Goal: Task Accomplishment & Management: Manage account settings

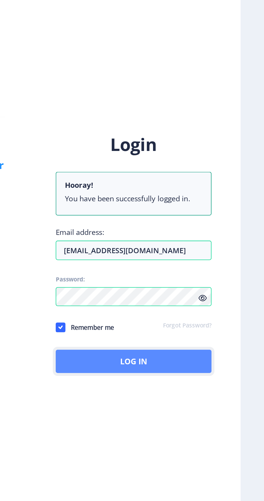
click at [212, 313] on button "Log In" at bounding box center [191, 306] width 86 height 13
click at [220, 313] on button "Log In" at bounding box center [191, 306] width 86 height 13
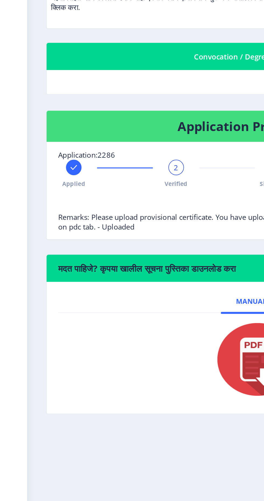
click at [99, 200] on div "2" at bounding box center [97, 198] width 9 height 9
click at [94, 194] on div "2 Verified" at bounding box center [97, 202] width 9 height 16
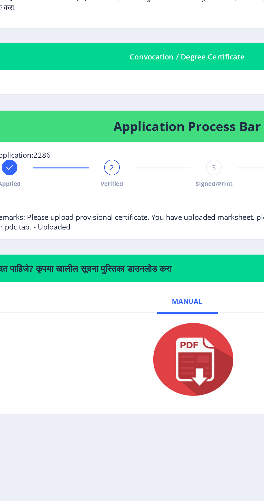
click at [98, 198] on span "2" at bounding box center [97, 198] width 2 height 5
click at [97, 201] on div "2" at bounding box center [97, 198] width 9 height 9
click at [99, 202] on div "2 Verified" at bounding box center [97, 202] width 9 height 16
click at [153, 200] on span "3" at bounding box center [154, 198] width 2 height 5
click at [150, 197] on div "3" at bounding box center [154, 198] width 9 height 9
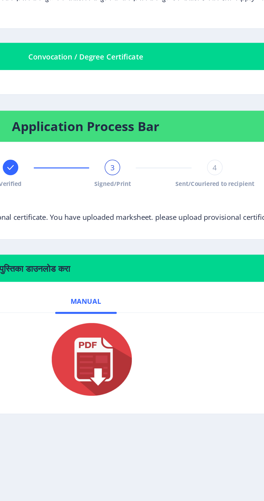
click at [211, 200] on span "4" at bounding box center [211, 198] width 2 height 5
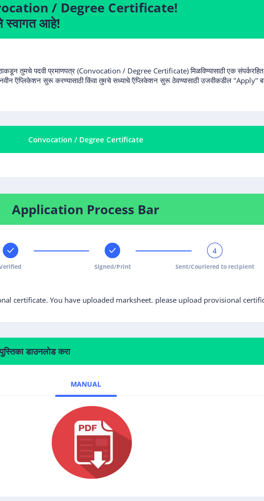
scroll to position [17, 0]
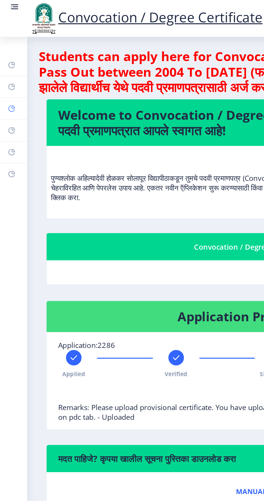
click at [9, 61] on link "Profile" at bounding box center [7, 60] width 15 height 12
select select
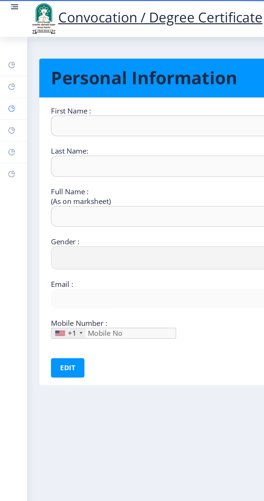
type input "Nitin"
type input "[PERSON_NAME]"
select select "[DEMOGRAPHIC_DATA]"
type input "[EMAIL_ADDRESS][DOMAIN_NAME]"
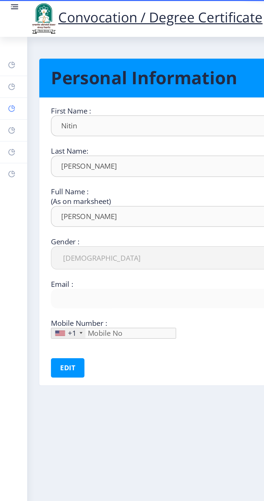
type input "9404027526"
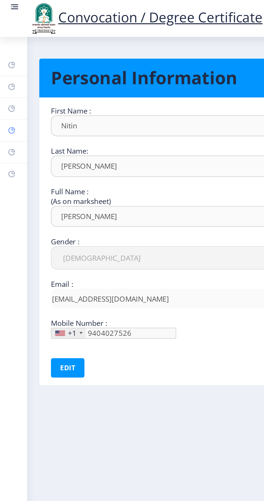
click at [6, 72] on rect at bounding box center [6, 72] width 4 height 4
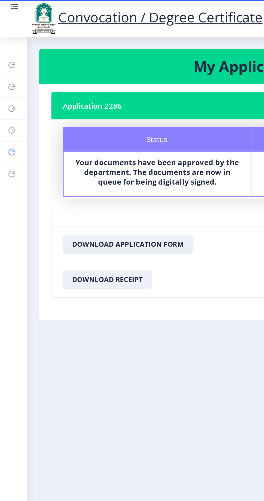
click at [6, 85] on icon at bounding box center [7, 85] width 4 height 4
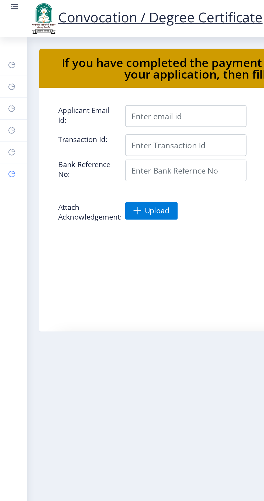
click at [7, 97] on rect at bounding box center [6, 97] width 4 height 4
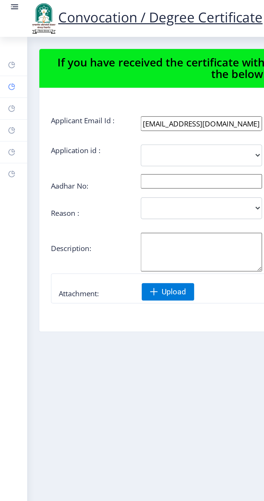
click at [6, 52] on link "Help/FAQ" at bounding box center [7, 48] width 15 height 12
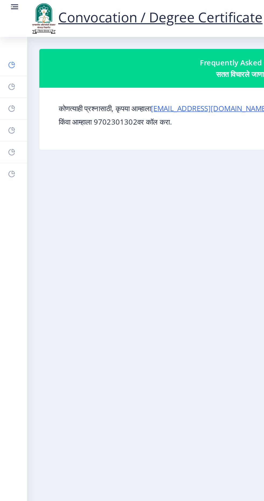
click at [7, 35] on rect at bounding box center [6, 36] width 4 height 4
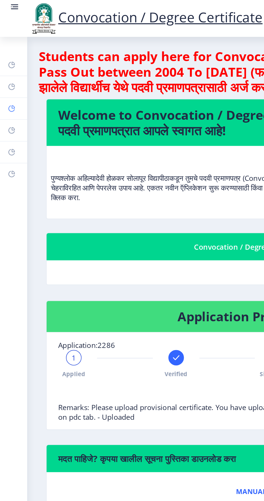
click at [9, 62] on link "Profile" at bounding box center [7, 60] width 15 height 12
select select
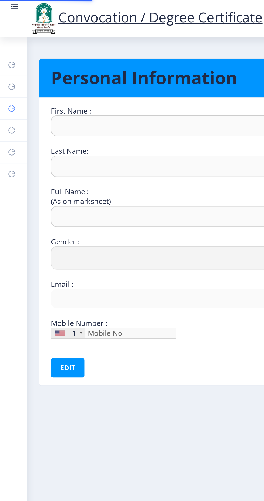
type input "Nitin"
type input "[PERSON_NAME]"
select select "[DEMOGRAPHIC_DATA]"
type input "[EMAIL_ADDRESS][DOMAIN_NAME]"
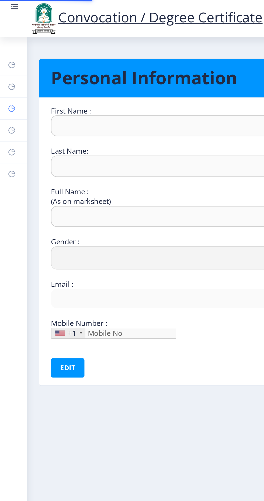
type input "9404027526"
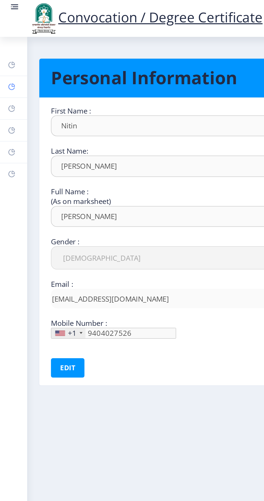
click at [7, 47] on rect at bounding box center [6, 48] width 4 height 4
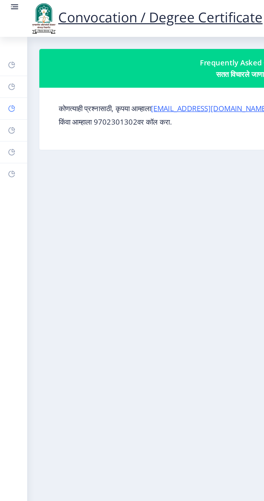
click at [5, 61] on icon at bounding box center [7, 61] width 4 height 4
select select
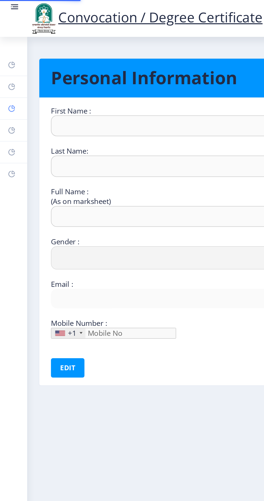
type input "Nitin"
type input "[PERSON_NAME]"
select select "[DEMOGRAPHIC_DATA]"
type input "[EMAIL_ADDRESS][DOMAIN_NAME]"
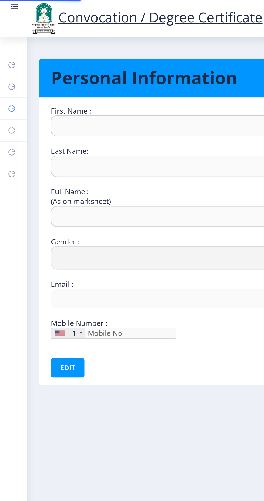
type input "9404027526"
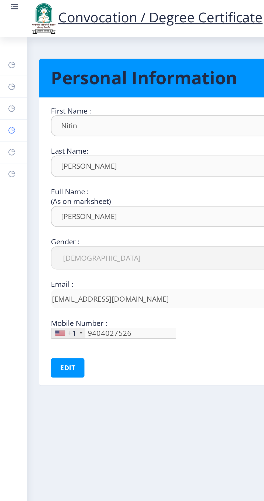
click at [8, 72] on rect at bounding box center [6, 72] width 4 height 4
